Goal: Task Accomplishment & Management: Manage account settings

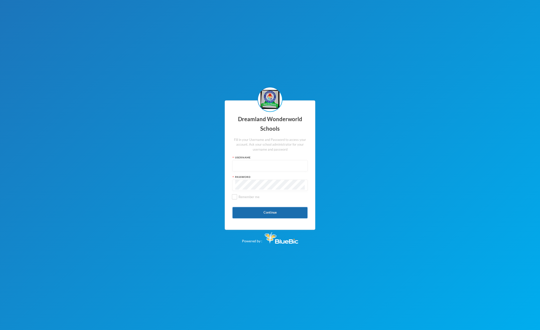
type input "admin"
click at [277, 216] on button "Continue" at bounding box center [270, 212] width 75 height 11
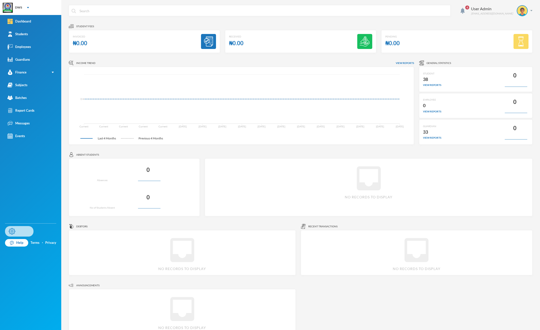
click at [17, 233] on link "Settings" at bounding box center [19, 231] width 29 height 11
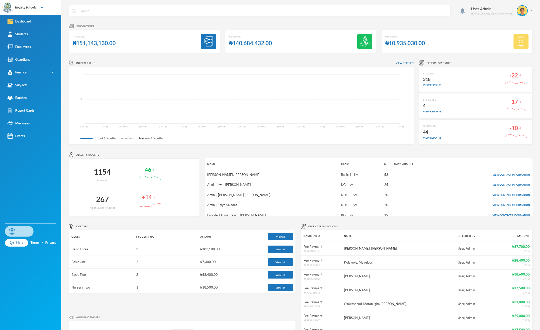
click at [18, 229] on link "Settings" at bounding box center [19, 231] width 29 height 11
